Goal: Task Accomplishment & Management: Manage account settings

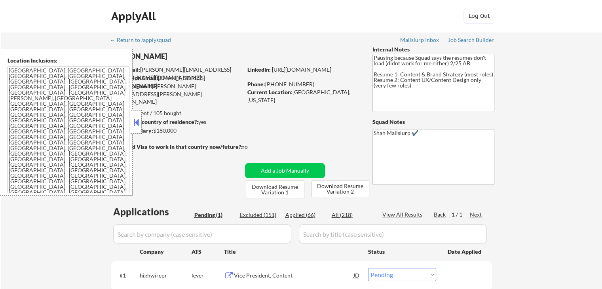
click at [135, 123] on button at bounding box center [136, 122] width 9 height 12
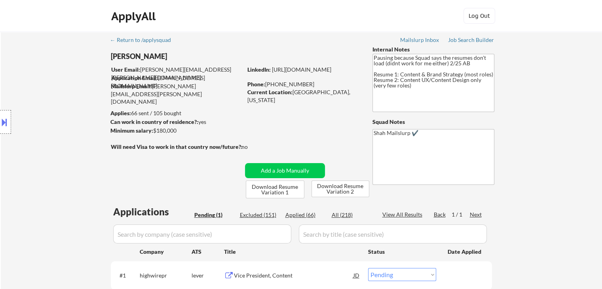
click at [30, 142] on div "Location Inclusions: [GEOGRAPHIC_DATA], [GEOGRAPHIC_DATA] [GEOGRAPHIC_DATA], [G…" at bounding box center [71, 122] width 142 height 147
click at [37, 138] on div "Location Inclusions: [GEOGRAPHIC_DATA], [GEOGRAPHIC_DATA] [GEOGRAPHIC_DATA], [G…" at bounding box center [71, 122] width 142 height 147
click at [491, 127] on div "← Return to /applysquad Mailslurp Inbox Job Search Builder [PERSON_NAME] User E…" at bounding box center [301, 175] width 395 height 286
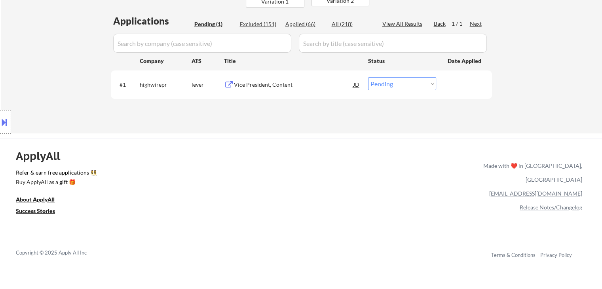
scroll to position [198, 0]
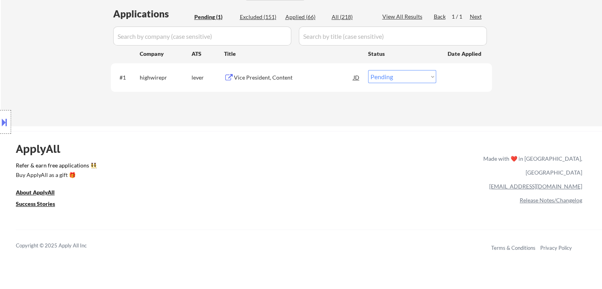
click at [42, 97] on div "Location Inclusions: [GEOGRAPHIC_DATA], [GEOGRAPHIC_DATA] [GEOGRAPHIC_DATA], [G…" at bounding box center [71, 122] width 142 height 147
click at [61, 97] on div "Location Inclusions: [GEOGRAPHIC_DATA], [GEOGRAPHIC_DATA] [GEOGRAPHIC_DATA], [G…" at bounding box center [71, 122] width 142 height 147
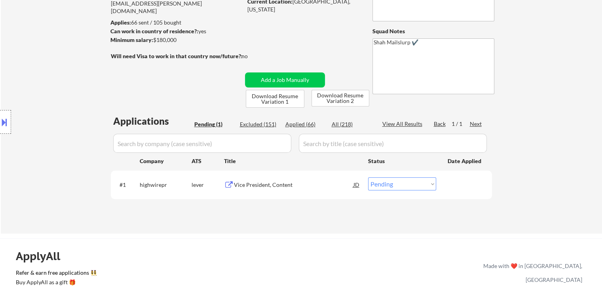
scroll to position [119, 0]
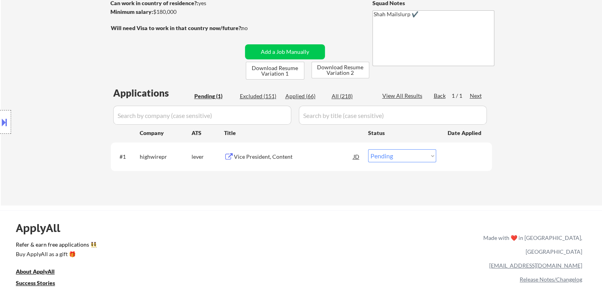
click at [263, 157] on div "Vice President, Content" at bounding box center [294, 157] width 120 height 8
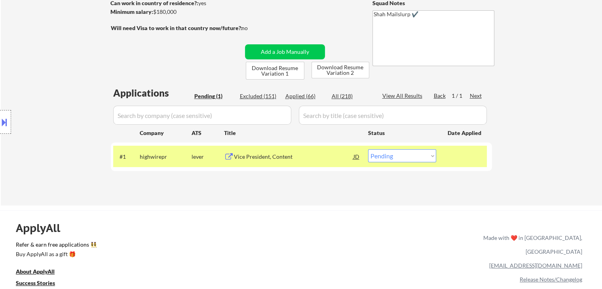
click at [2, 126] on button at bounding box center [4, 122] width 9 height 13
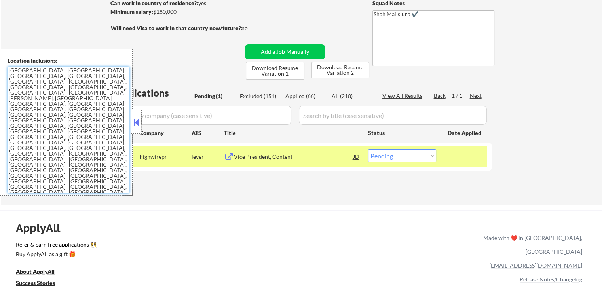
drag, startPoint x: 85, startPoint y: 122, endPoint x: 27, endPoint y: 107, distance: 59.8
click at [0, 103] on div "Location Inclusions: [GEOGRAPHIC_DATA], [GEOGRAPHIC_DATA] [GEOGRAPHIC_DATA], [G…" at bounding box center [66, 122] width 133 height 147
drag, startPoint x: 397, startPoint y: 151, endPoint x: 398, endPoint y: 160, distance: 8.4
click at [398, 152] on select "Choose an option... Pending Applied Excluded (Questions) Excluded (Expired) Exc…" at bounding box center [402, 155] width 68 height 13
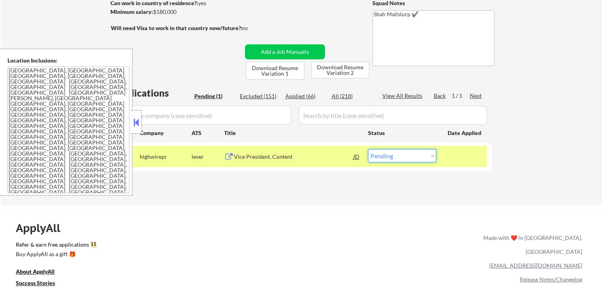
select select ""excluded__location_""
click at [368, 149] on select "Choose an option... Pending Applied Excluded (Questions) Excluded (Expired) Exc…" at bounding box center [402, 155] width 68 height 13
click at [136, 122] on button at bounding box center [136, 122] width 9 height 12
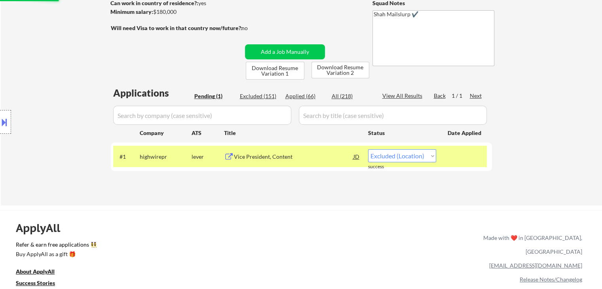
click at [146, 199] on div "← Return to /applysquad Mailslurp Inbox Job Search Builder [PERSON_NAME] User E…" at bounding box center [301, 246] width 602 height 730
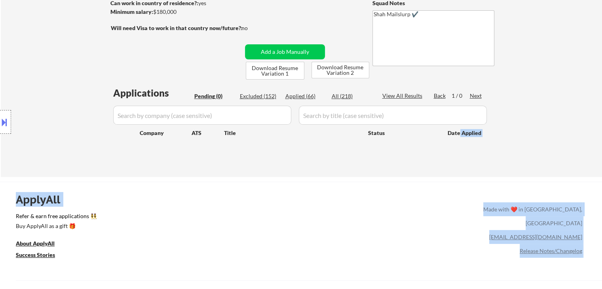
drag, startPoint x: 128, startPoint y: 138, endPoint x: 479, endPoint y: 132, distance: 351.7
click at [470, 132] on body "← Return to /applysquad Mailslurp Inbox Job Search Builder [PERSON_NAME] User E…" at bounding box center [301, 25] width 602 height 289
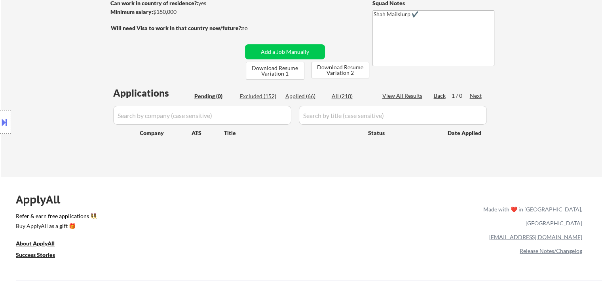
click at [516, 133] on div "← Return to /applysquad Mailslurp Inbox Job Search Builder [PERSON_NAME] User E…" at bounding box center [302, 45] width 602 height 264
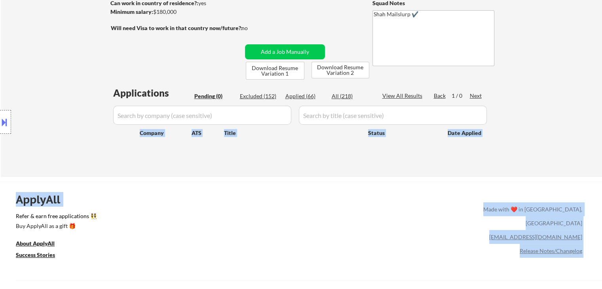
drag, startPoint x: 445, startPoint y: 132, endPoint x: 86, endPoint y: 131, distance: 359.2
click at [86, 131] on body "← Return to /applysquad Mailslurp Inbox Job Search Builder [PERSON_NAME] User E…" at bounding box center [301, 25] width 602 height 289
click at [88, 126] on div "Location Inclusions: [GEOGRAPHIC_DATA], [GEOGRAPHIC_DATA] [GEOGRAPHIC_DATA], [G…" at bounding box center [71, 122] width 142 height 147
drag, startPoint x: 196, startPoint y: 92, endPoint x: 501, endPoint y: 83, distance: 305.1
click at [497, 83] on body "← Return to /applysquad Mailslurp Inbox Job Search Builder [PERSON_NAME] User E…" at bounding box center [301, 25] width 602 height 289
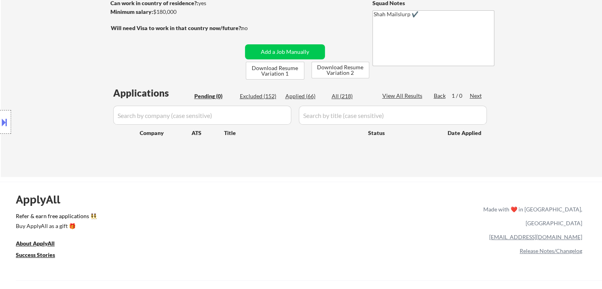
click at [534, 82] on div "← Return to /applysquad Mailslurp Inbox Job Search Builder [PERSON_NAME] User E…" at bounding box center [302, 45] width 602 height 264
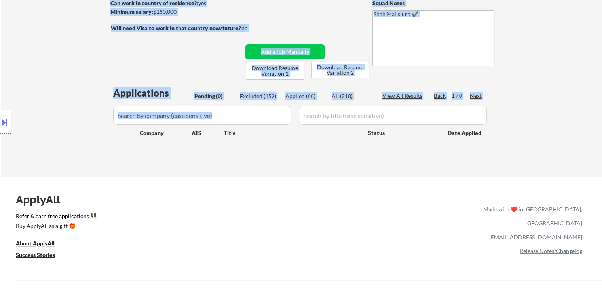
drag, startPoint x: 502, startPoint y: 94, endPoint x: 46, endPoint y: 115, distance: 456.3
click at [184, 102] on div "← Return to /applysquad Mailslurp Inbox Job Search Builder [PERSON_NAME] User E…" at bounding box center [302, 45] width 602 height 264
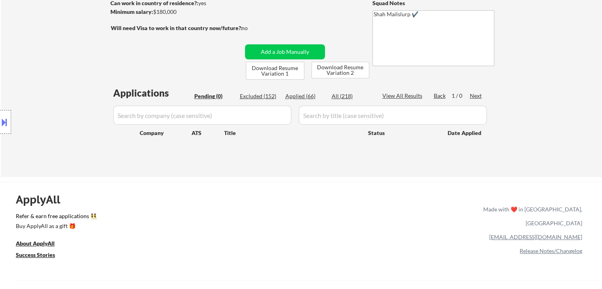
click at [38, 108] on div "Location Inclusions: [GEOGRAPHIC_DATA], [GEOGRAPHIC_DATA] [GEOGRAPHIC_DATA], [G…" at bounding box center [71, 122] width 142 height 147
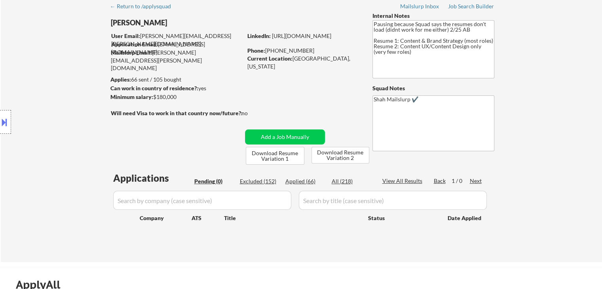
scroll to position [0, 0]
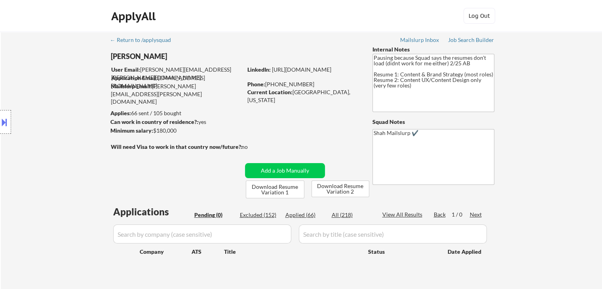
click at [110, 110] on div "Location Inclusions: [GEOGRAPHIC_DATA], [GEOGRAPHIC_DATA] [GEOGRAPHIC_DATA], [G…" at bounding box center [71, 122] width 142 height 147
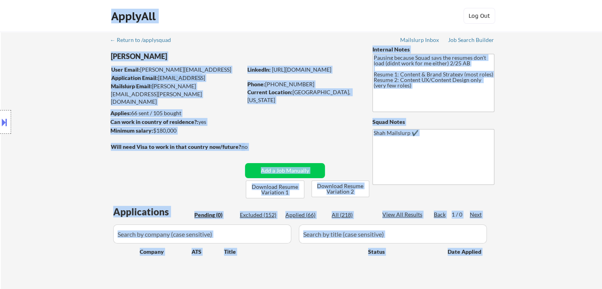
drag, startPoint x: 111, startPoint y: 93, endPoint x: 232, endPoint y: 107, distance: 121.7
click at [232, 107] on body "← Return to /applysquad Mailslurp Inbox Job Search Builder [PERSON_NAME] User E…" at bounding box center [301, 144] width 602 height 289
click at [239, 114] on div "Applies: 66 sent / 105 bought" at bounding box center [176, 113] width 132 height 8
drag, startPoint x: 112, startPoint y: 112, endPoint x: 82, endPoint y: 114, distance: 30.6
click at [82, 114] on body "← Return to /applysquad Mailslurp Inbox Job Search Builder [PERSON_NAME] User E…" at bounding box center [301, 144] width 602 height 289
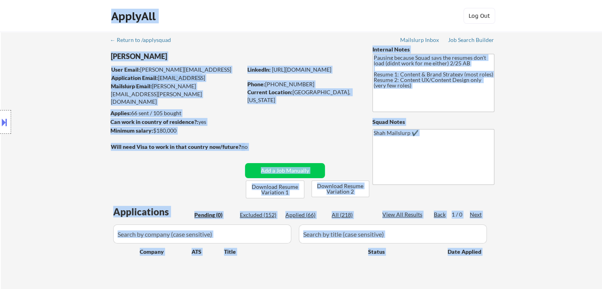
click at [76, 115] on div "Location Inclusions: [GEOGRAPHIC_DATA], [GEOGRAPHIC_DATA] [GEOGRAPHIC_DATA], [G…" at bounding box center [71, 122] width 142 height 147
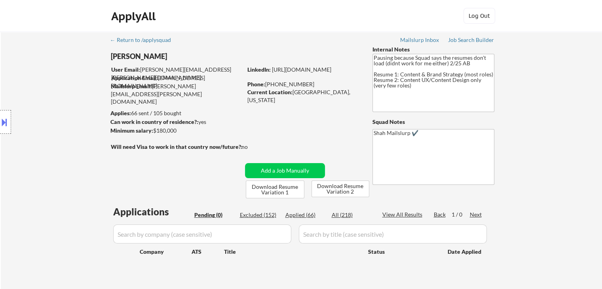
click at [76, 116] on div "Location Inclusions: [GEOGRAPHIC_DATA], [GEOGRAPHIC_DATA] [GEOGRAPHIC_DATA], [G…" at bounding box center [71, 122] width 142 height 147
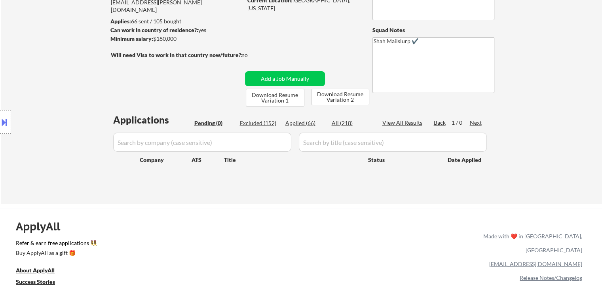
scroll to position [119, 0]
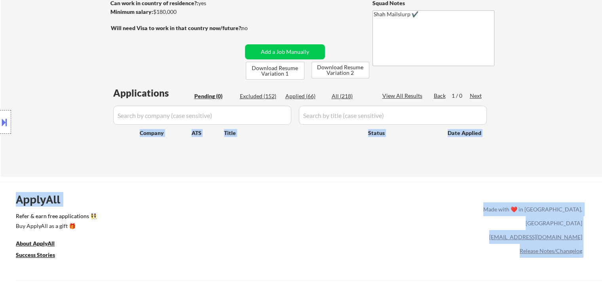
drag, startPoint x: 48, startPoint y: 116, endPoint x: 327, endPoint y: 160, distance: 282.7
click at [327, 160] on body "← Return to /applysquad Mailslurp Inbox Job Search Builder [PERSON_NAME] User E…" at bounding box center [301, 25] width 602 height 289
click at [272, 212] on div "ApplyAll Refer & earn free applications 👯‍♀️ Buy ApplyAll as a gift 🎁 About App…" at bounding box center [301, 250] width 602 height 126
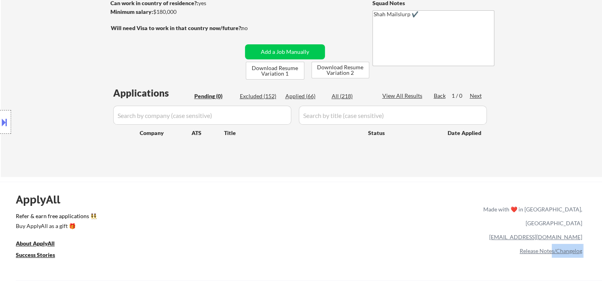
drag, startPoint x: 24, startPoint y: 160, endPoint x: 554, endPoint y: 233, distance: 535.0
click at [554, 170] on body "← Return to /applysquad Mailslurp Inbox Job Search Builder [PERSON_NAME] User E…" at bounding box center [301, 25] width 602 height 289
click at [312, 190] on div "ApplyAll Refer & earn free applications 👯‍♀️ Buy ApplyAll as a gift 🎁 About App…" at bounding box center [301, 250] width 602 height 126
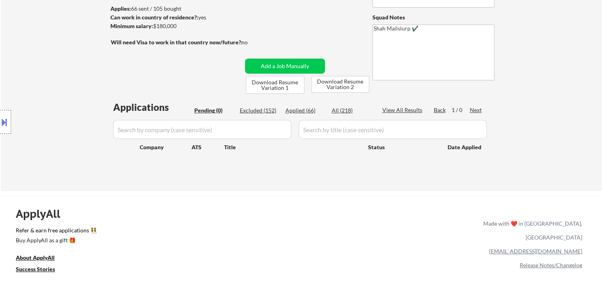
scroll to position [0, 0]
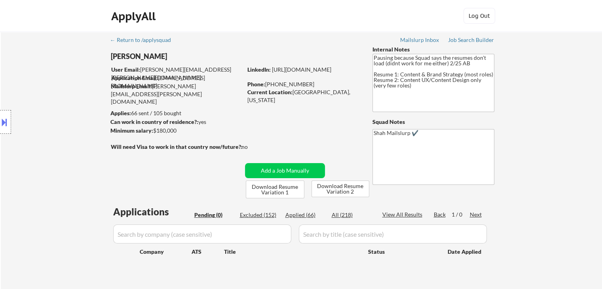
click at [32, 160] on div "Location Inclusions: [GEOGRAPHIC_DATA], [GEOGRAPHIC_DATA] [GEOGRAPHIC_DATA], [G…" at bounding box center [71, 122] width 142 height 147
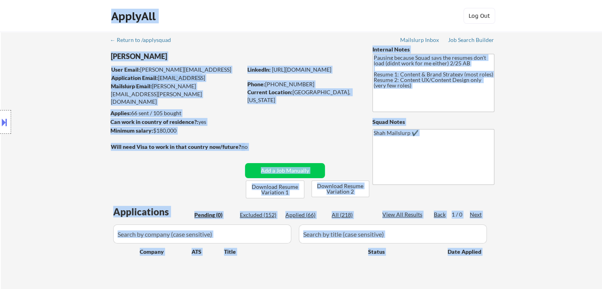
drag, startPoint x: 118, startPoint y: 132, endPoint x: 280, endPoint y: 151, distance: 163.9
click at [280, 151] on body "← Return to /applysquad Mailslurp Inbox Job Search Builder [PERSON_NAME] User E…" at bounding box center [301, 144] width 602 height 289
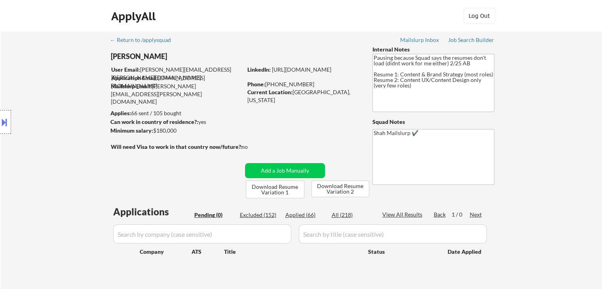
click at [272, 138] on div "← Return to /applysquad Mailslurp Inbox Job Search Builder [PERSON_NAME] User E…" at bounding box center [301, 161] width 395 height 258
click at [57, 139] on div "Location Inclusions: [GEOGRAPHIC_DATA], [GEOGRAPHIC_DATA] [GEOGRAPHIC_DATA], [G…" at bounding box center [71, 122] width 142 height 147
click at [48, 110] on div "Location Inclusions: [GEOGRAPHIC_DATA], [GEOGRAPHIC_DATA] [GEOGRAPHIC_DATA], [G…" at bounding box center [71, 122] width 142 height 147
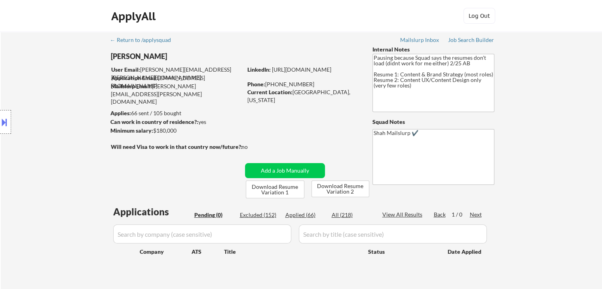
click at [48, 110] on div "Location Inclusions: [GEOGRAPHIC_DATA], [GEOGRAPHIC_DATA] [GEOGRAPHIC_DATA], [G…" at bounding box center [71, 122] width 142 height 147
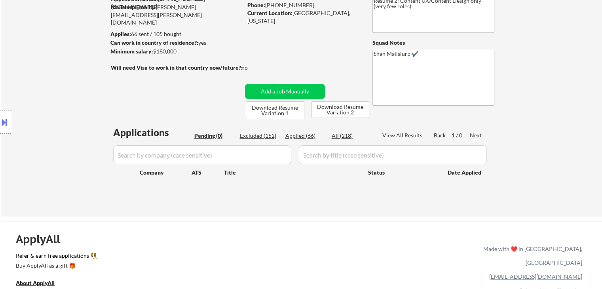
click at [49, 110] on div "Location Inclusions: [GEOGRAPHIC_DATA], [GEOGRAPHIC_DATA] [GEOGRAPHIC_DATA], [G…" at bounding box center [71, 122] width 142 height 147
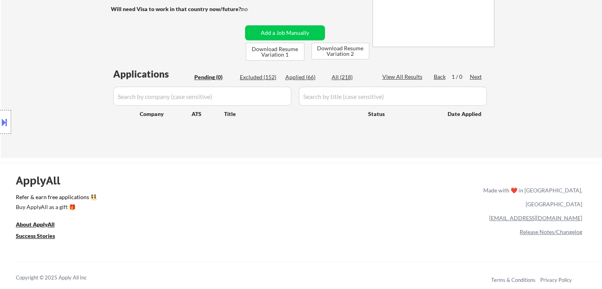
scroll to position [158, 0]
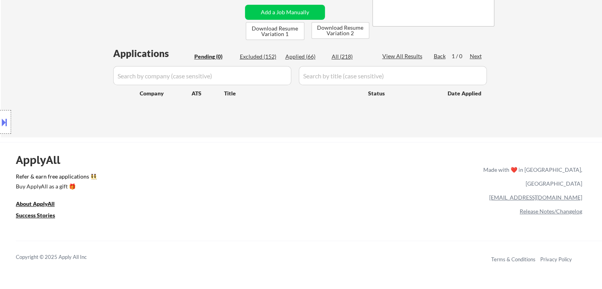
click at [70, 90] on div "Location Inclusions: [GEOGRAPHIC_DATA], [GEOGRAPHIC_DATA] [GEOGRAPHIC_DATA], [G…" at bounding box center [71, 122] width 142 height 147
click at [71, 84] on div "Location Inclusions: [GEOGRAPHIC_DATA], [GEOGRAPHIC_DATA] [GEOGRAPHIC_DATA], [G…" at bounding box center [71, 122] width 142 height 147
click at [70, 78] on div "Location Inclusions: [GEOGRAPHIC_DATA], [GEOGRAPHIC_DATA] [GEOGRAPHIC_DATA], [G…" at bounding box center [71, 122] width 142 height 147
click at [72, 79] on div "Location Inclusions: [GEOGRAPHIC_DATA], [GEOGRAPHIC_DATA] [GEOGRAPHIC_DATA], [G…" at bounding box center [71, 122] width 142 height 147
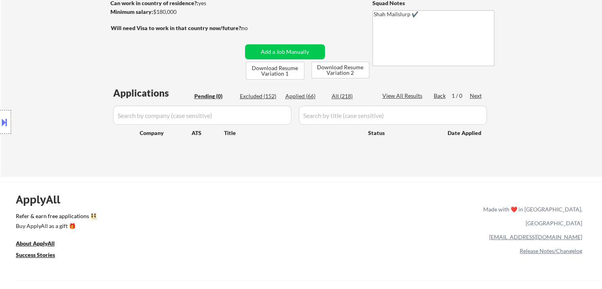
click at [74, 79] on div "Location Inclusions: [GEOGRAPHIC_DATA], [GEOGRAPHIC_DATA] [GEOGRAPHIC_DATA], [G…" at bounding box center [71, 122] width 142 height 147
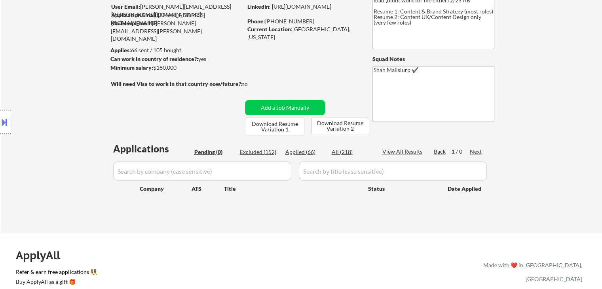
scroll to position [40, 0]
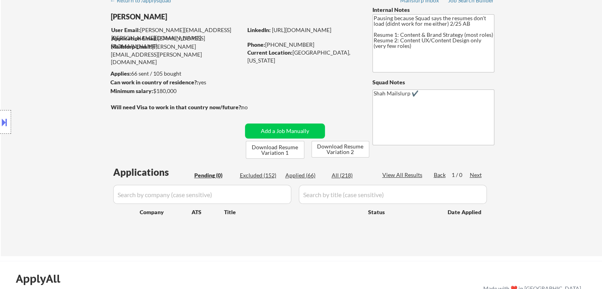
click at [74, 80] on div "Location Inclusions: [GEOGRAPHIC_DATA], [GEOGRAPHIC_DATA] [GEOGRAPHIC_DATA], [G…" at bounding box center [71, 122] width 142 height 147
click at [104, 101] on body "← Return to /applysquad Mailslurp Inbox Job Search Builder [PERSON_NAME] User E…" at bounding box center [301, 104] width 602 height 289
drag, startPoint x: 309, startPoint y: 67, endPoint x: 318, endPoint y: 10, distance: 58.1
click at [310, 66] on div "← Return to /applysquad Mailslurp Inbox Job Search Builder [PERSON_NAME] User E…" at bounding box center [301, 121] width 395 height 258
click at [90, 124] on div "Location Inclusions: [GEOGRAPHIC_DATA], [GEOGRAPHIC_DATA] [GEOGRAPHIC_DATA], [G…" at bounding box center [71, 122] width 142 height 147
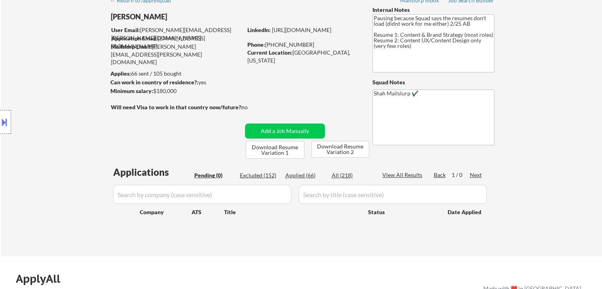
click at [583, 101] on div "← Return to /applysquad Mailslurp Inbox Job Search Builder [PERSON_NAME] User E…" at bounding box center [302, 124] width 602 height 264
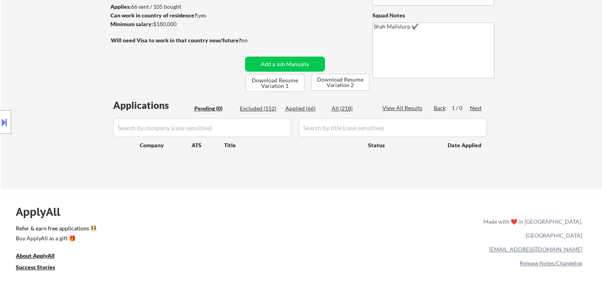
scroll to position [158, 0]
